Goal: Information Seeking & Learning: Learn about a topic

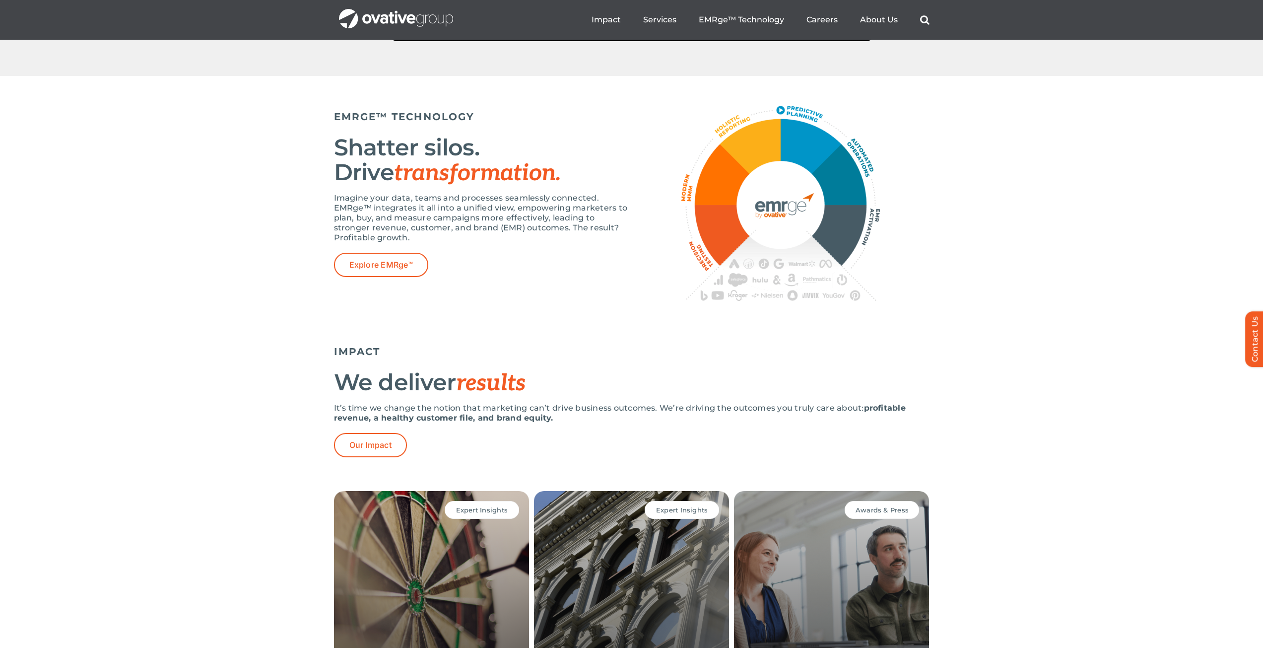
scroll to position [1787, 0]
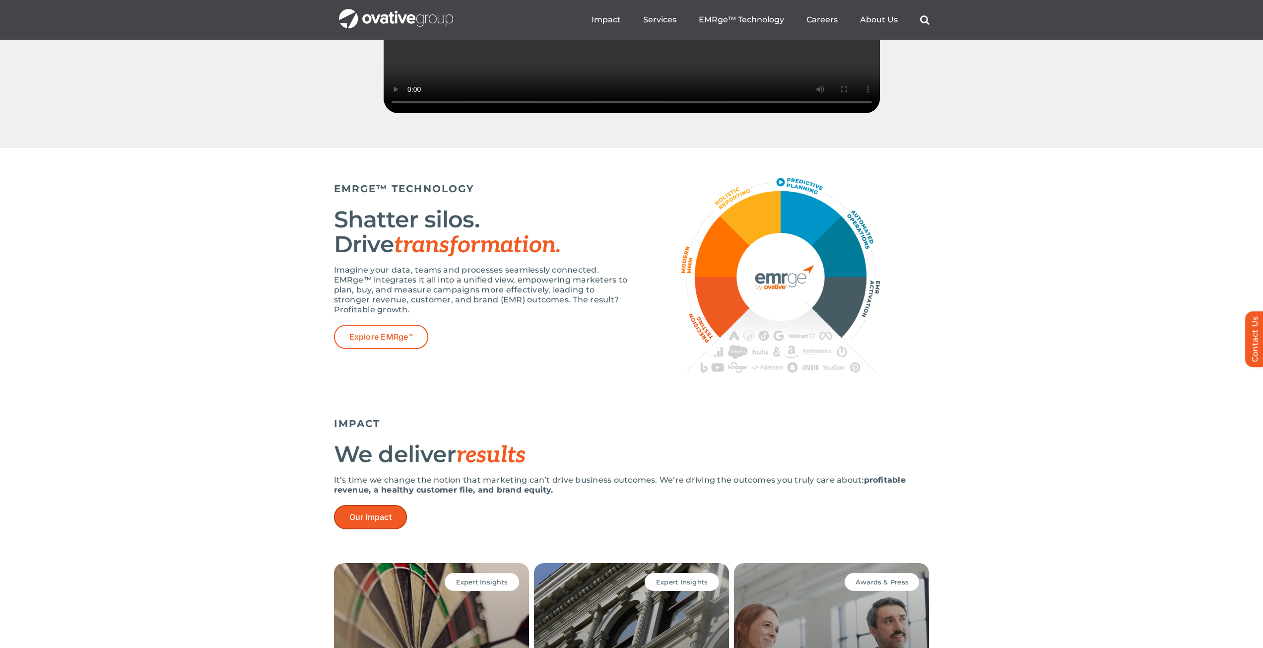
click at [351, 522] on span "Our Impact" at bounding box center [370, 516] width 42 height 9
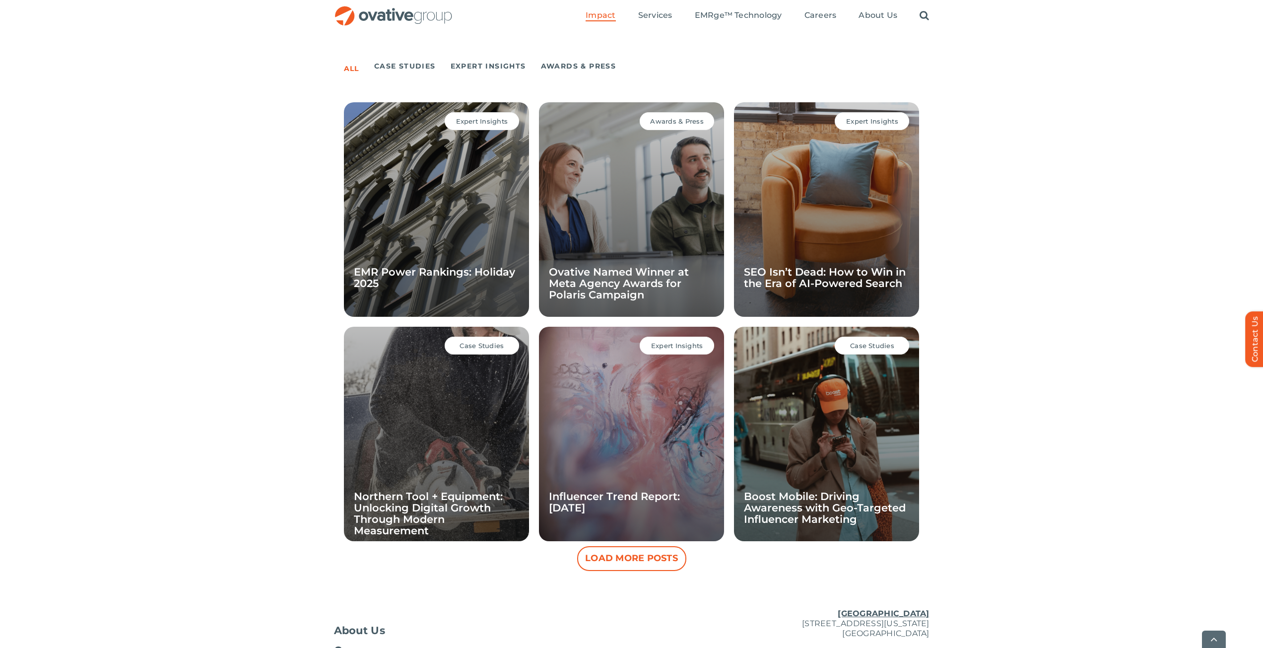
scroll to position [745, 0]
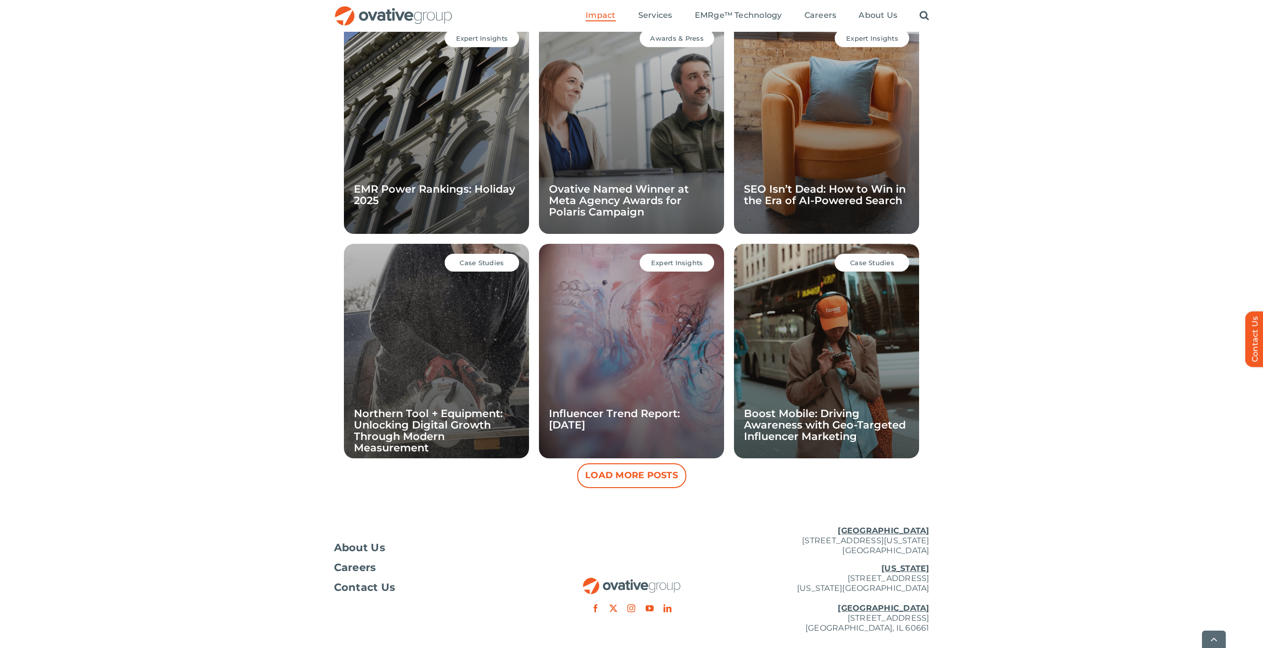
click at [612, 481] on button "Load More Posts" at bounding box center [631, 475] width 109 height 25
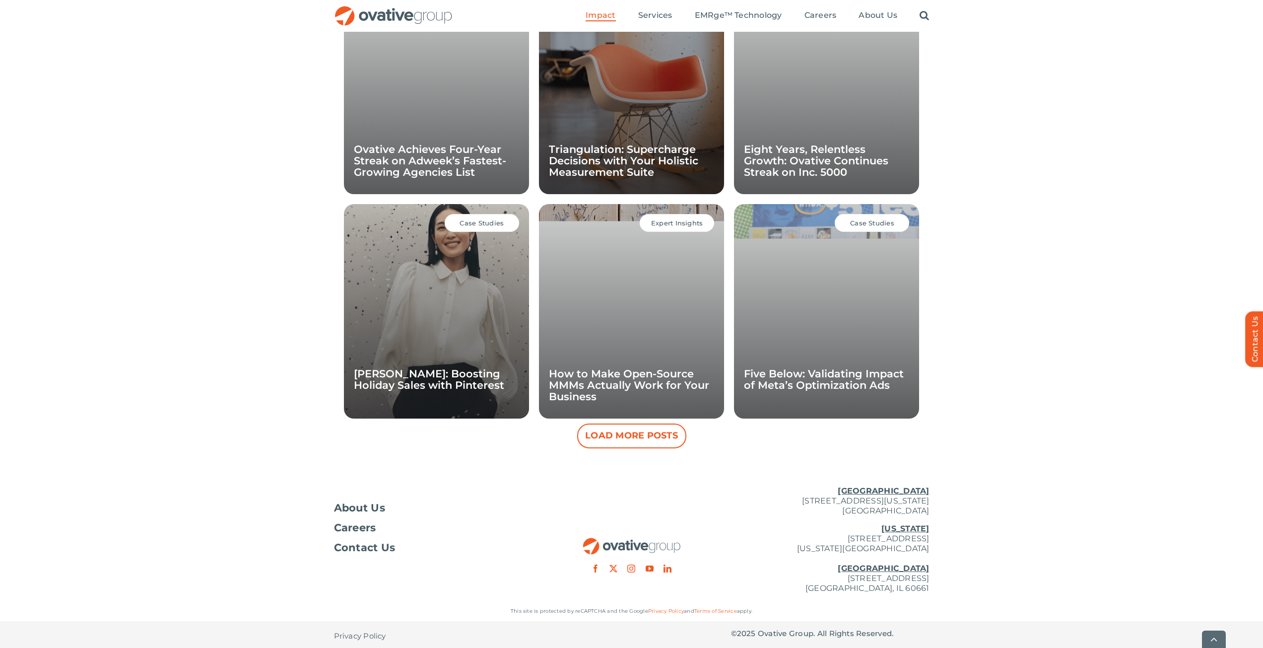
scroll to position [1236, 0]
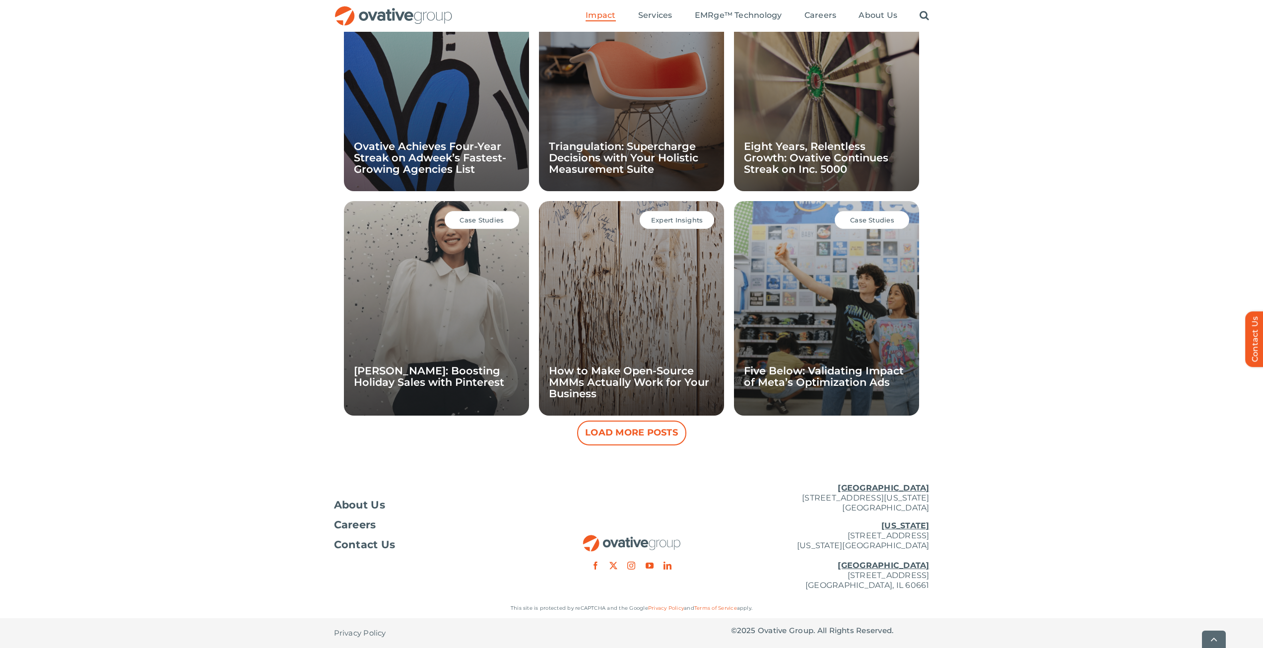
click at [662, 439] on button "Load More Posts" at bounding box center [631, 432] width 109 height 25
